Goal: Understand process/instructions: Learn how to perform a task or action

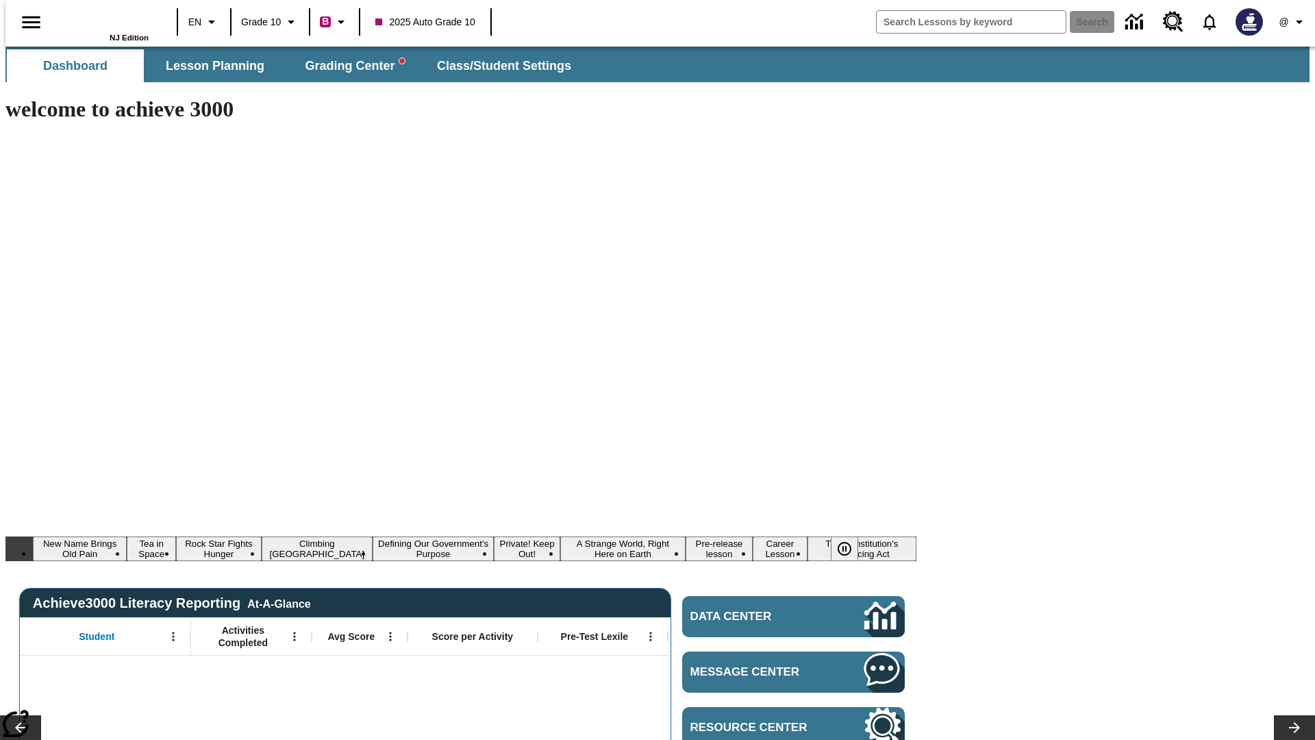
type input "-1"
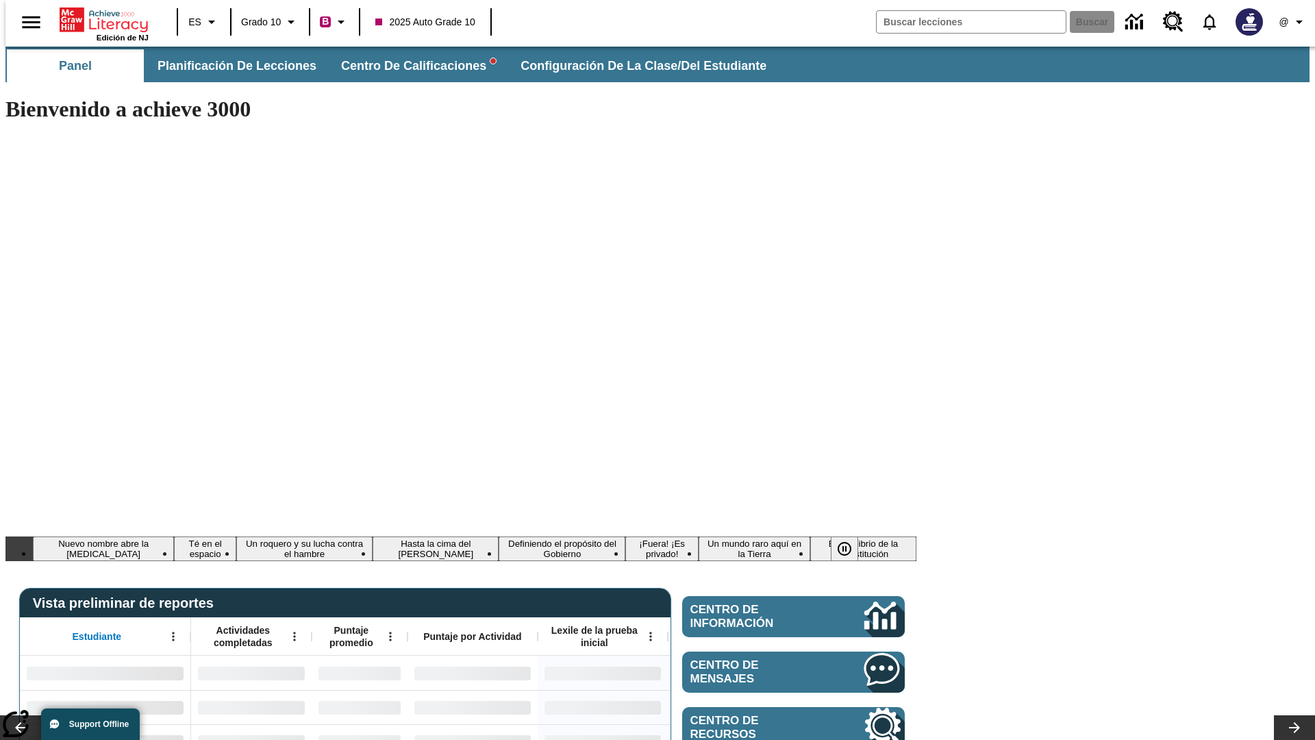
type input "-1"
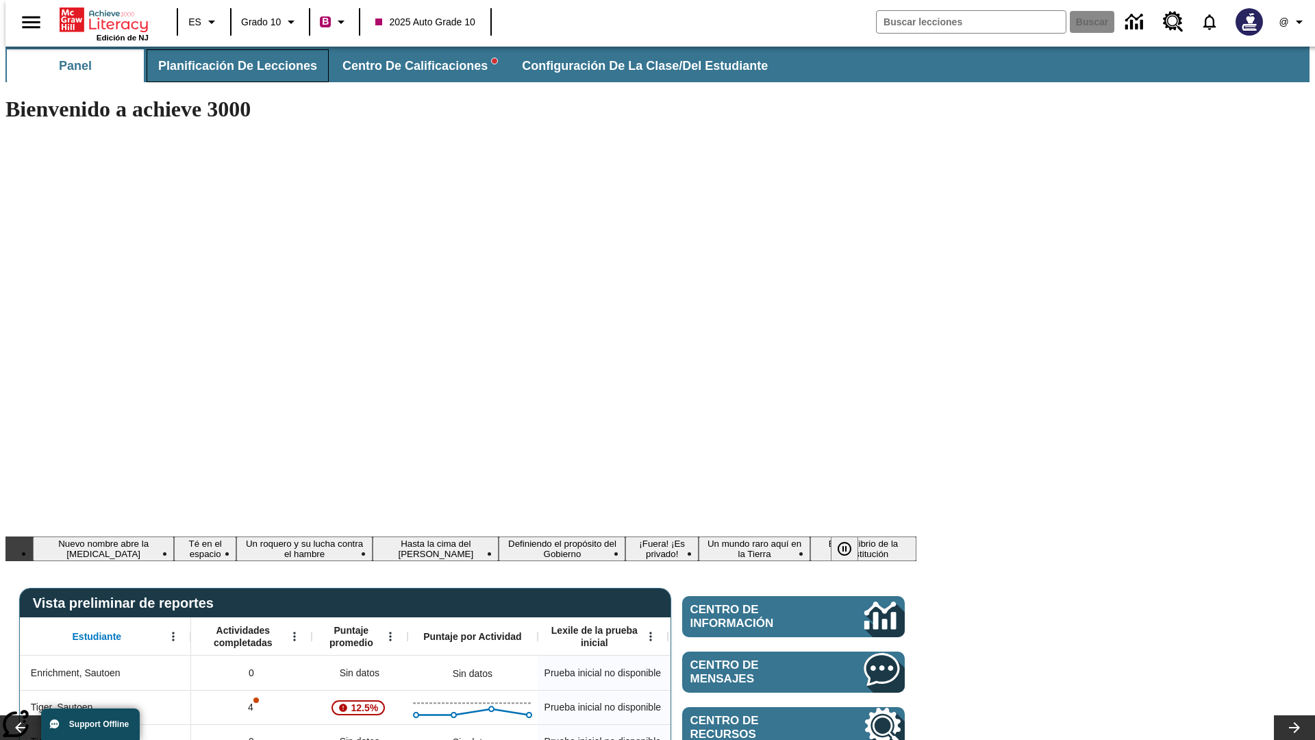
click at [229, 66] on span "Planificación de lecciones" at bounding box center [237, 66] width 159 height 16
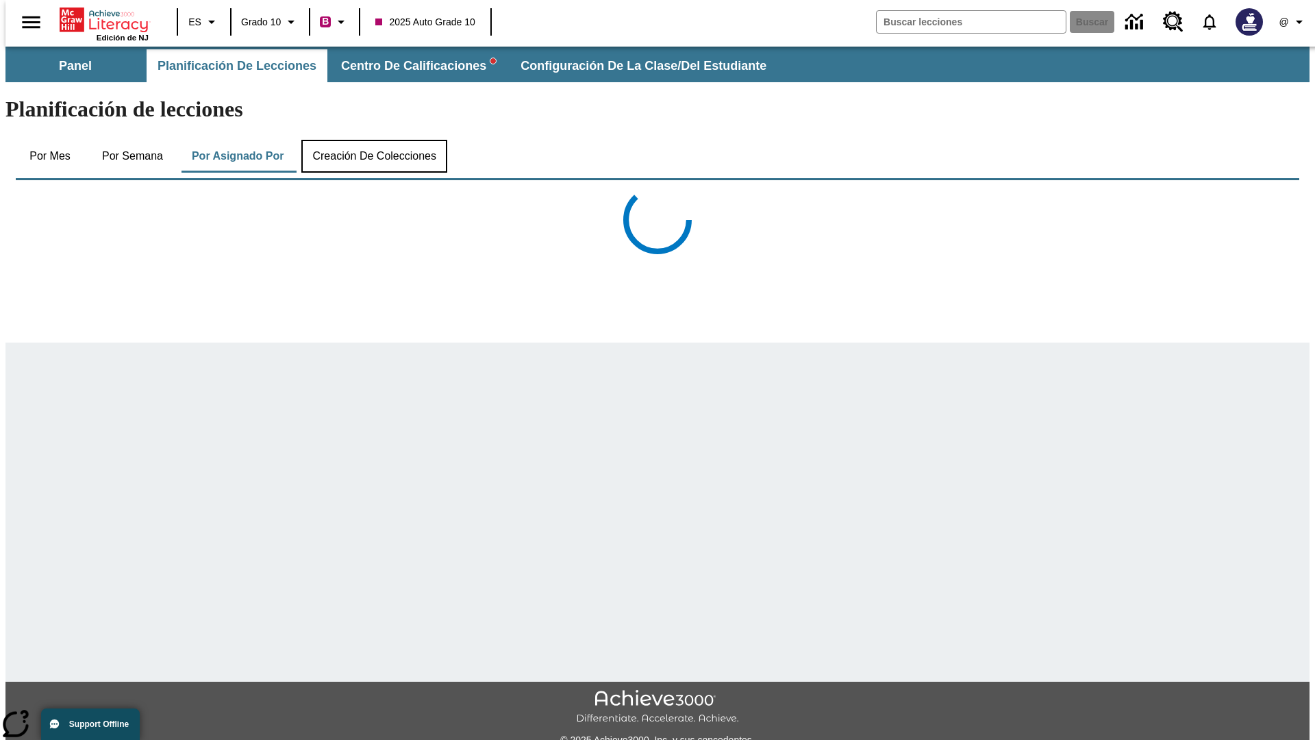
click at [371, 140] on button "Creación de colecciones" at bounding box center [374, 156] width 146 height 33
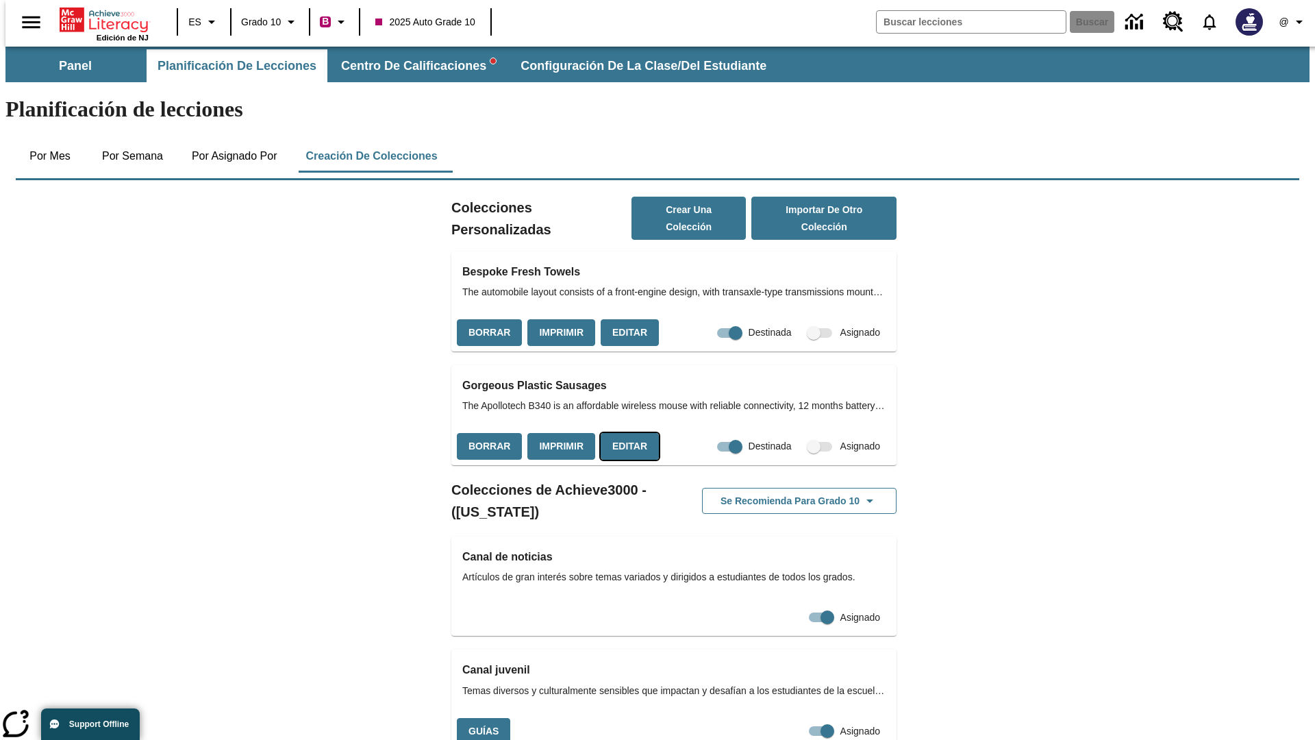
click at [625, 433] on button "Editar" at bounding box center [630, 446] width 58 height 27
